Goal: Task Accomplishment & Management: Use online tool/utility

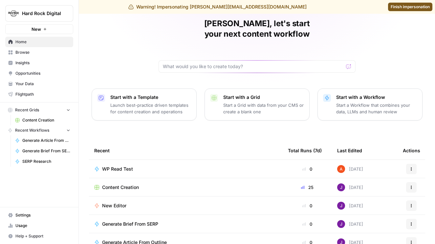
scroll to position [71, 0]
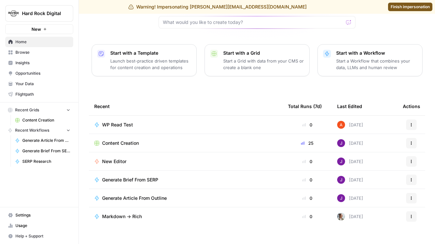
click at [147, 177] on span "Generate Brief From SERP" at bounding box center [130, 180] width 56 height 7
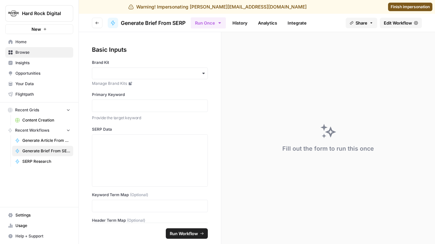
click at [394, 27] on link "Edit Workflow" at bounding box center [400, 23] width 42 height 10
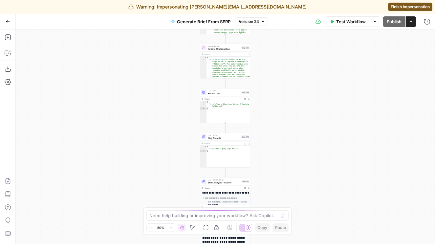
click at [250, 22] on span "Version 24" at bounding box center [248, 22] width 20 height 6
click at [8, 20] on icon "button" at bounding box center [8, 21] width 5 height 5
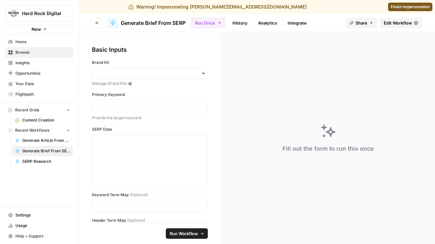
click at [98, 25] on icon "button" at bounding box center [97, 23] width 4 height 4
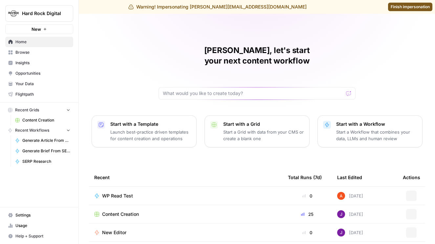
scroll to position [71, 0]
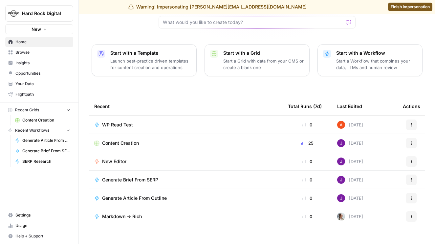
click at [146, 195] on span "Generate Article From Outline" at bounding box center [134, 198] width 65 height 7
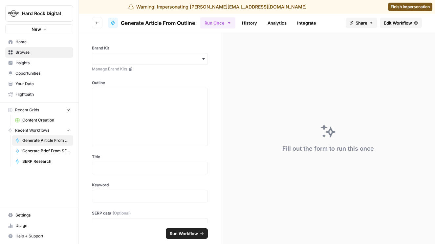
click at [401, 21] on span "Edit Workflow" at bounding box center [397, 23] width 28 height 7
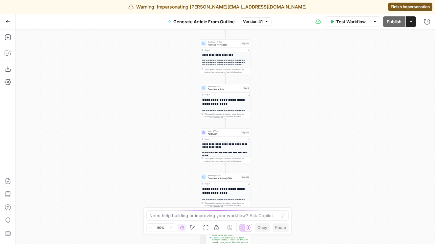
click at [257, 21] on span "Version 41" at bounding box center [253, 22] width 20 height 6
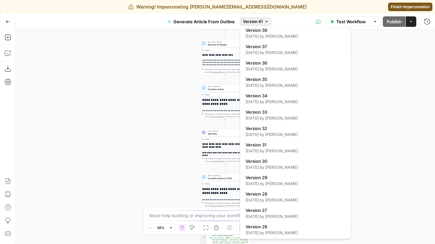
scroll to position [104, 0]
click at [3, 20] on button "Go Back" at bounding box center [8, 22] width 12 height 12
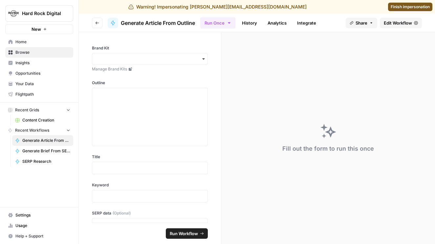
click at [69, 18] on button "Hard Rock Digital" at bounding box center [39, 13] width 68 height 16
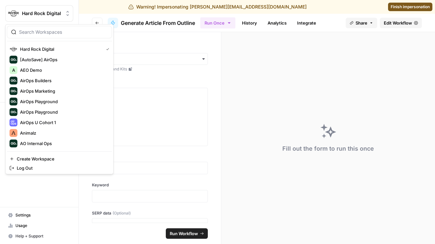
click at [64, 30] on input "search" at bounding box center [63, 32] width 89 height 7
type input "power"
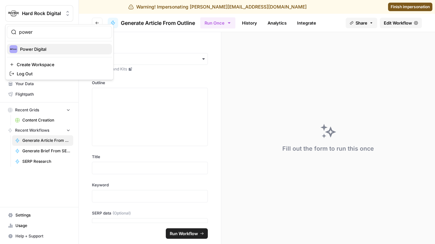
click at [30, 50] on span "Power Digital" at bounding box center [63, 49] width 87 height 7
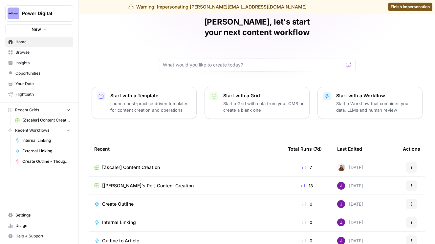
scroll to position [71, 0]
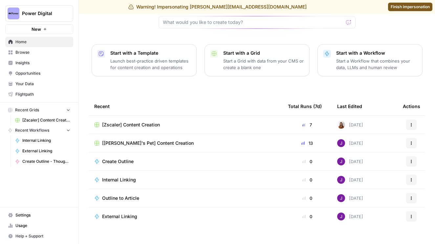
click at [130, 195] on span "Outline to Article" at bounding box center [120, 198] width 37 height 7
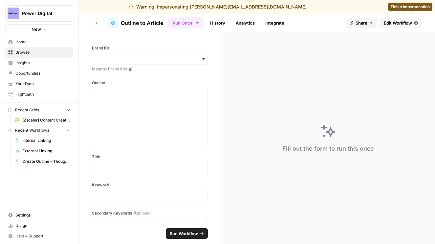
click at [400, 21] on span "Edit Workflow" at bounding box center [397, 23] width 28 height 7
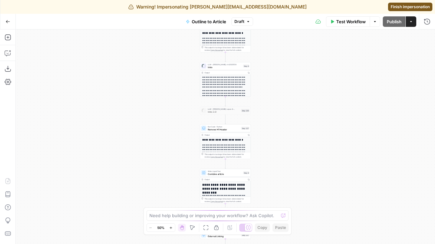
click at [238, 22] on span "Draft" at bounding box center [239, 22] width 10 height 6
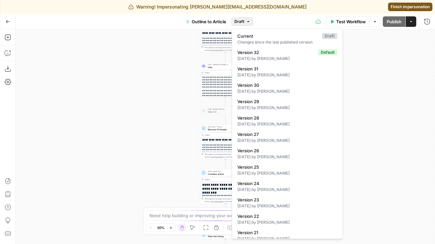
click at [410, 9] on span "Finish impersonation" at bounding box center [409, 7] width 39 height 6
